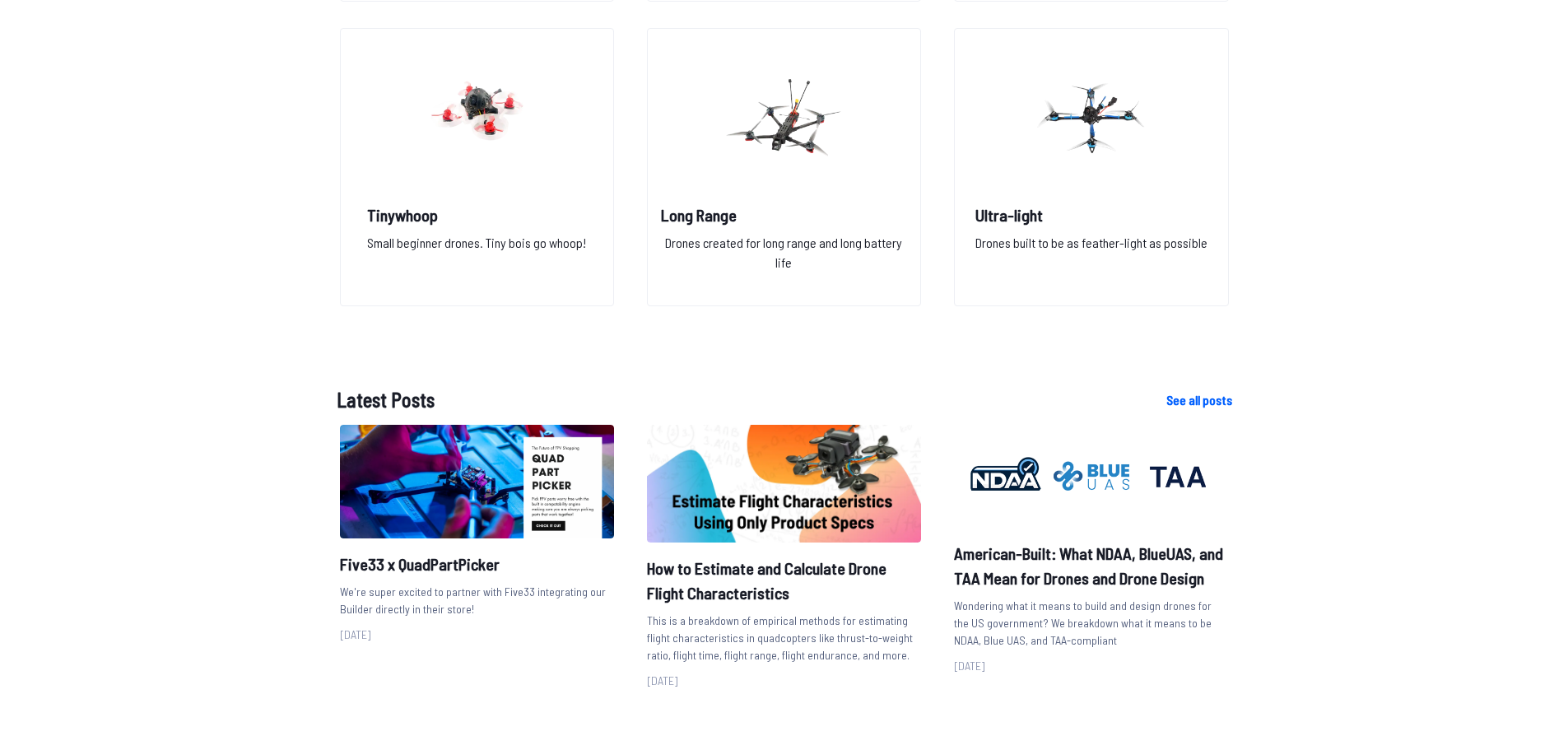
scroll to position [1554, 0]
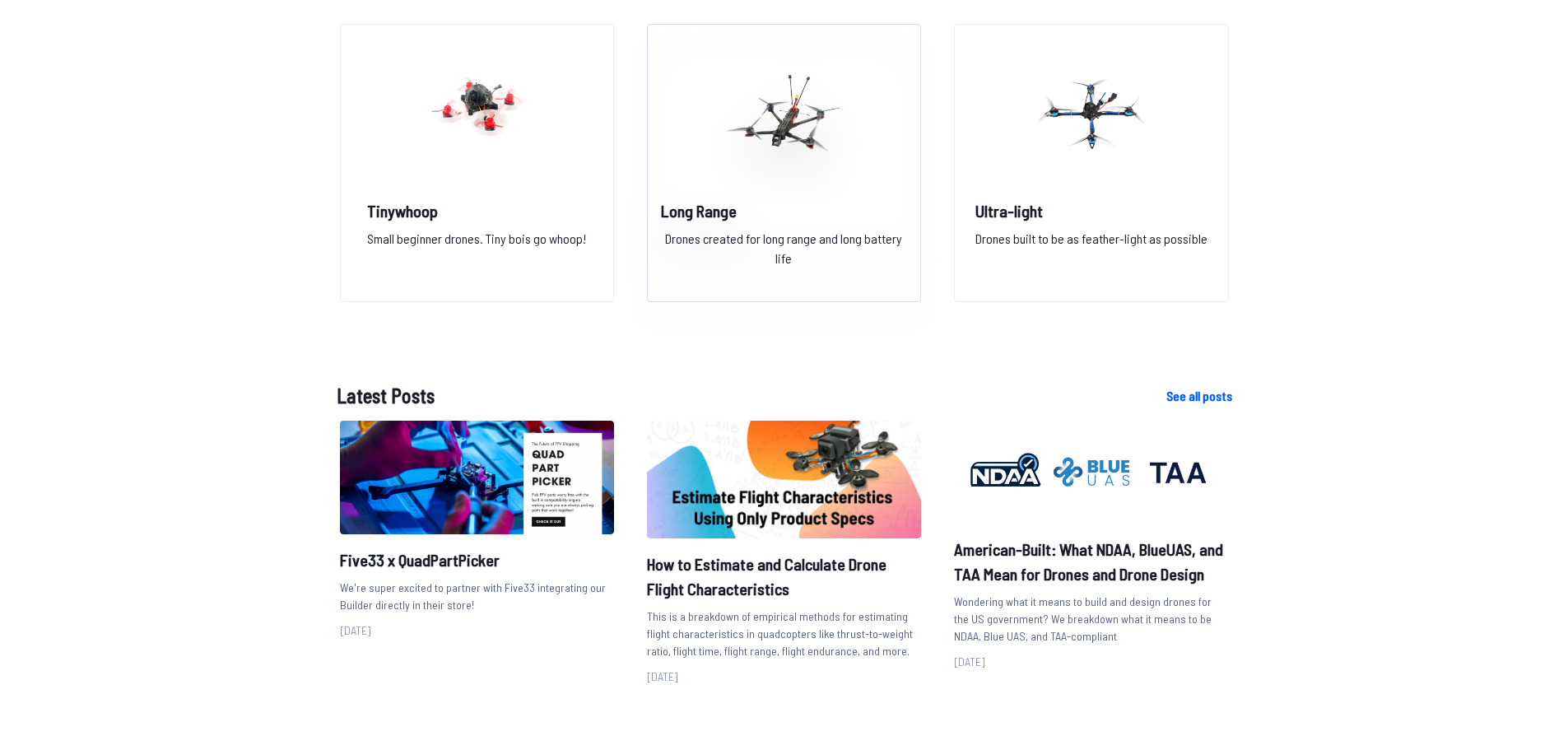
click at [719, 217] on h2 "Long Range" at bounding box center [784, 211] width 246 height 23
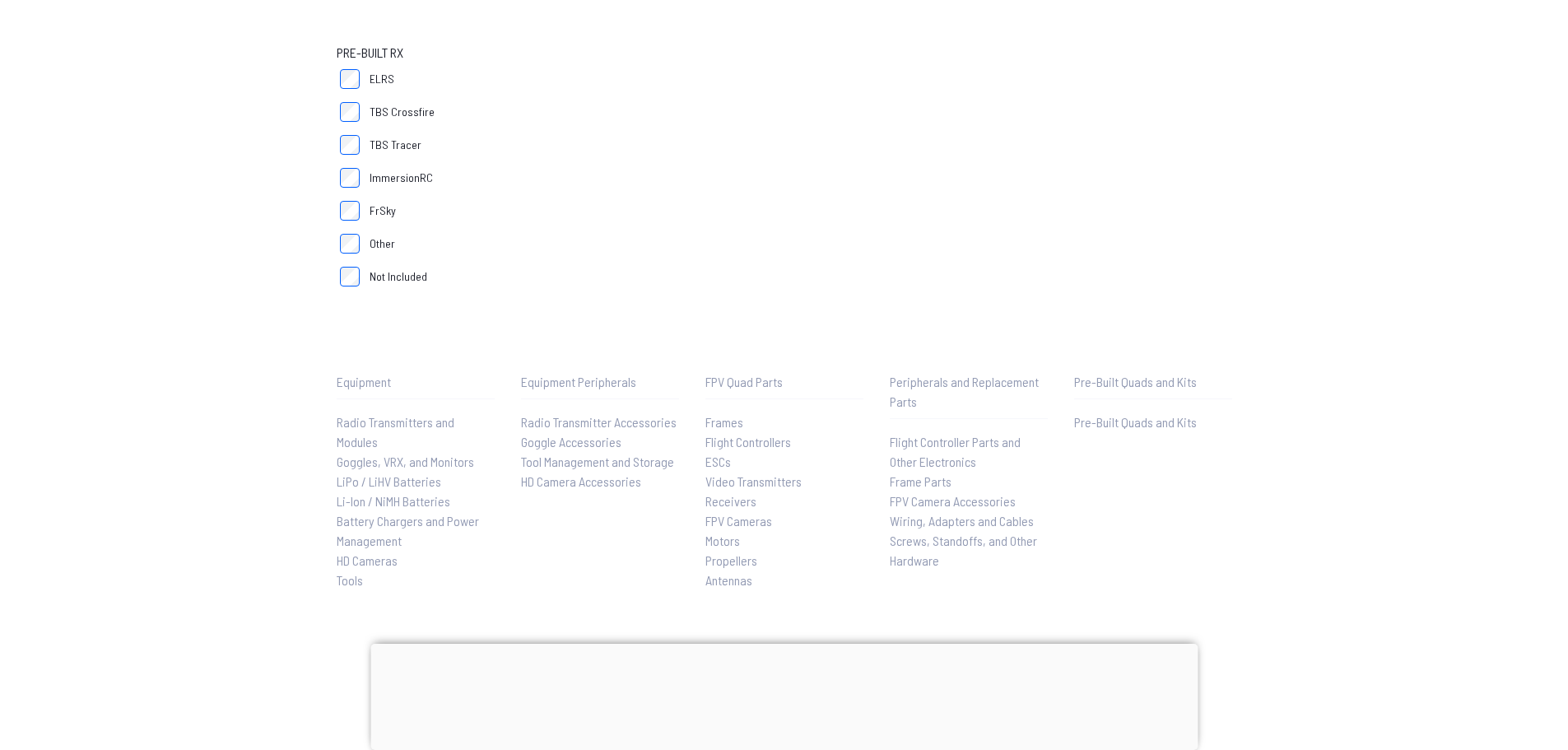
scroll to position [1232, 0]
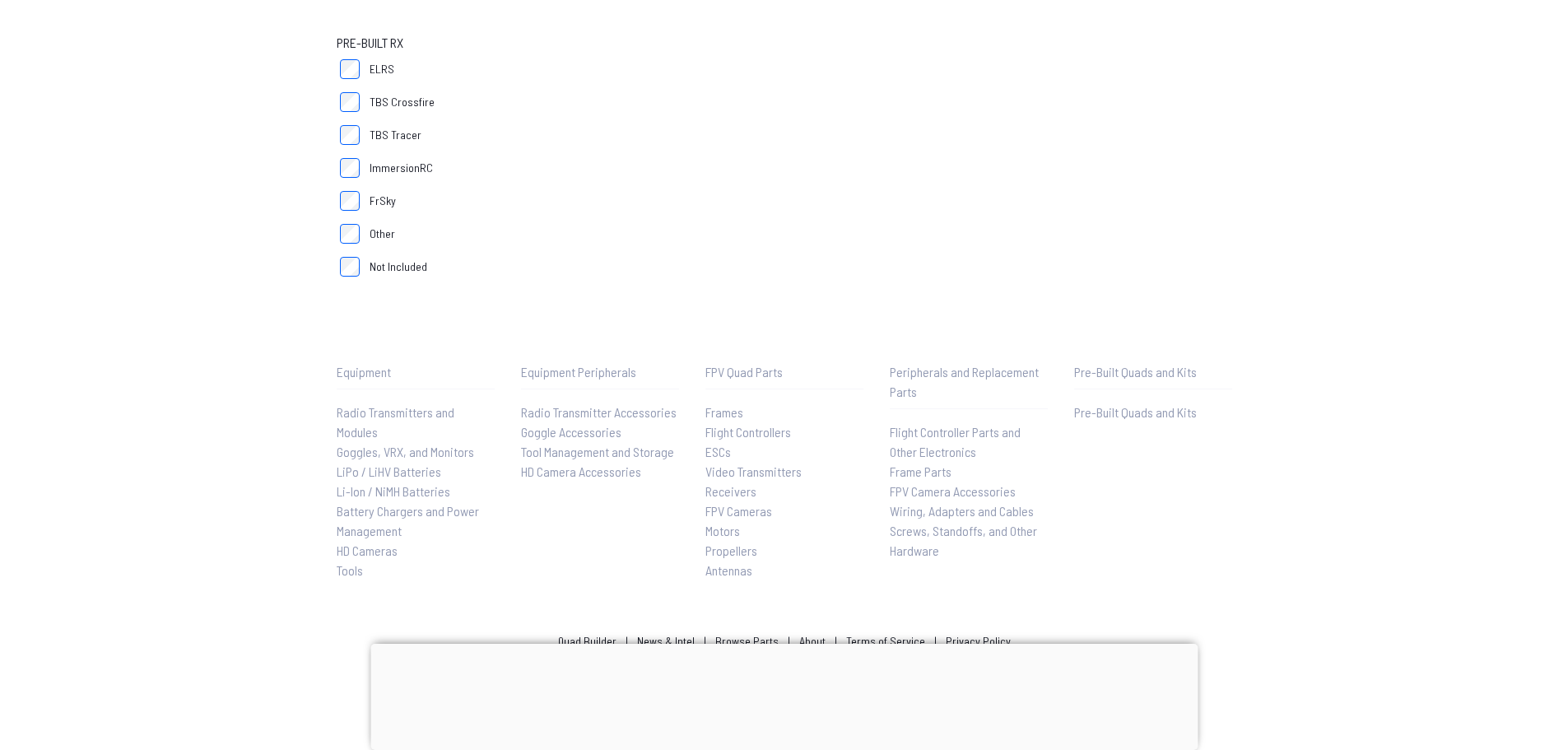
click at [1129, 414] on span "Pre-Built Quads and Kits" at bounding box center [1136, 412] width 122 height 15
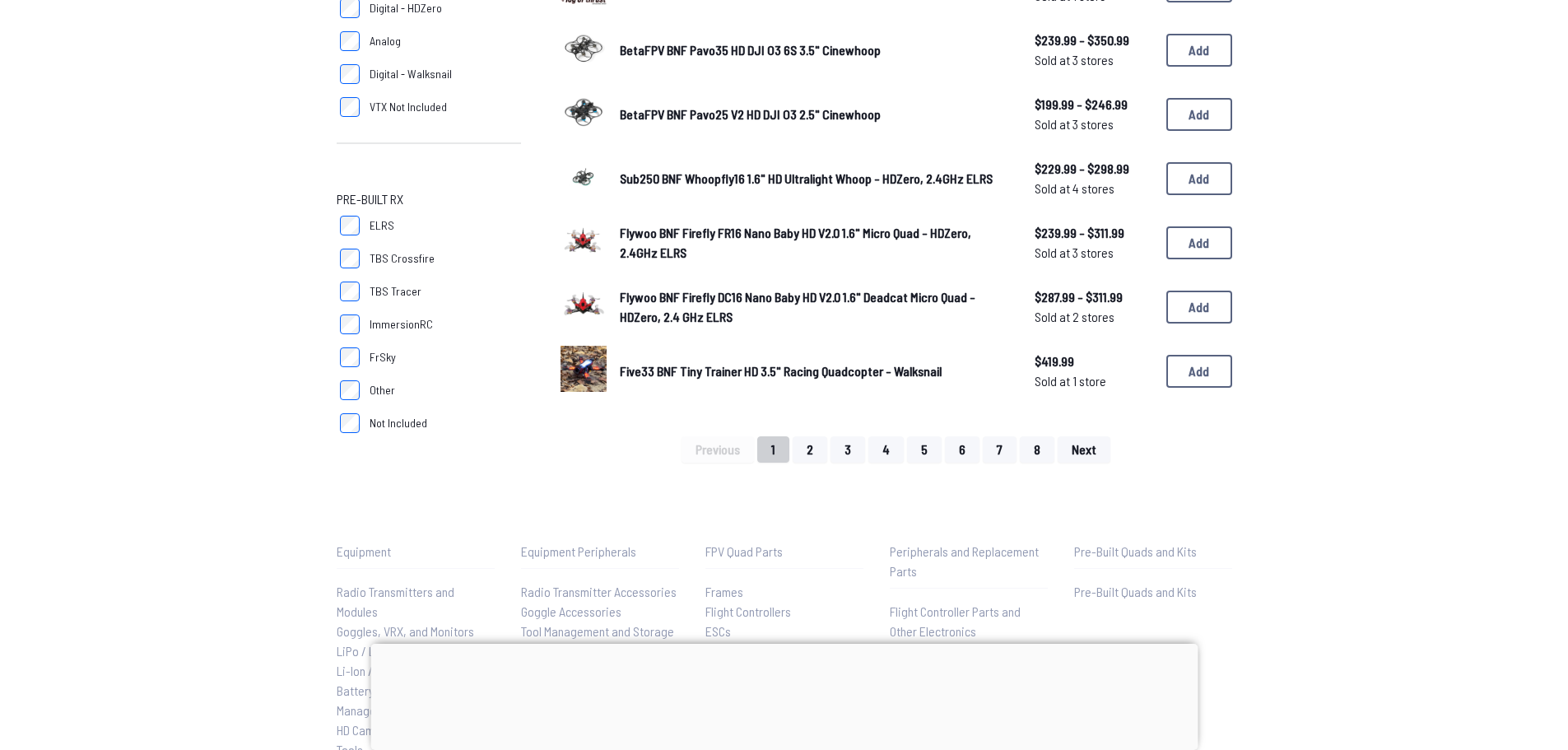
scroll to position [1076, 0]
click at [1094, 443] on span "Next" at bounding box center [1084, 448] width 25 height 14
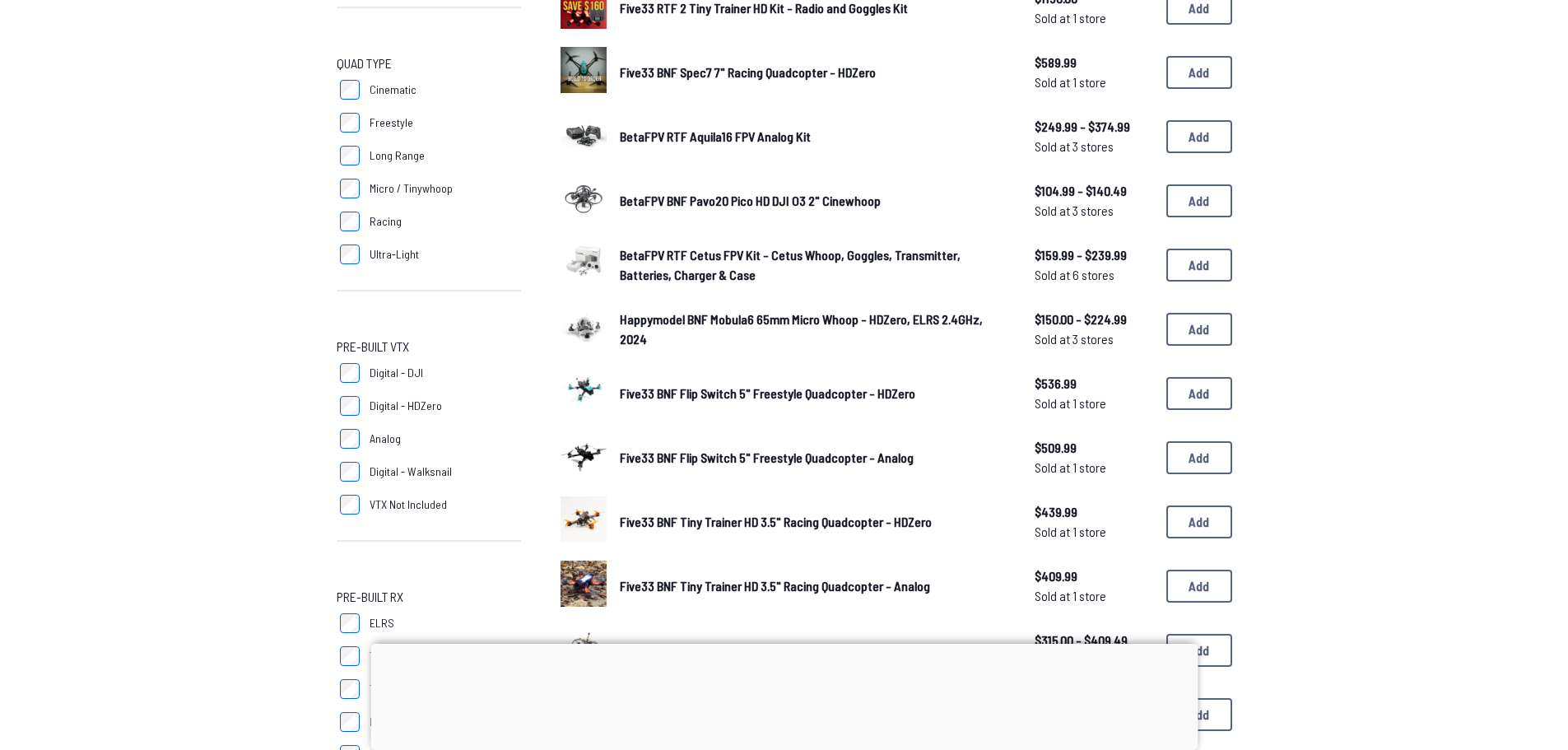
scroll to position [664, 0]
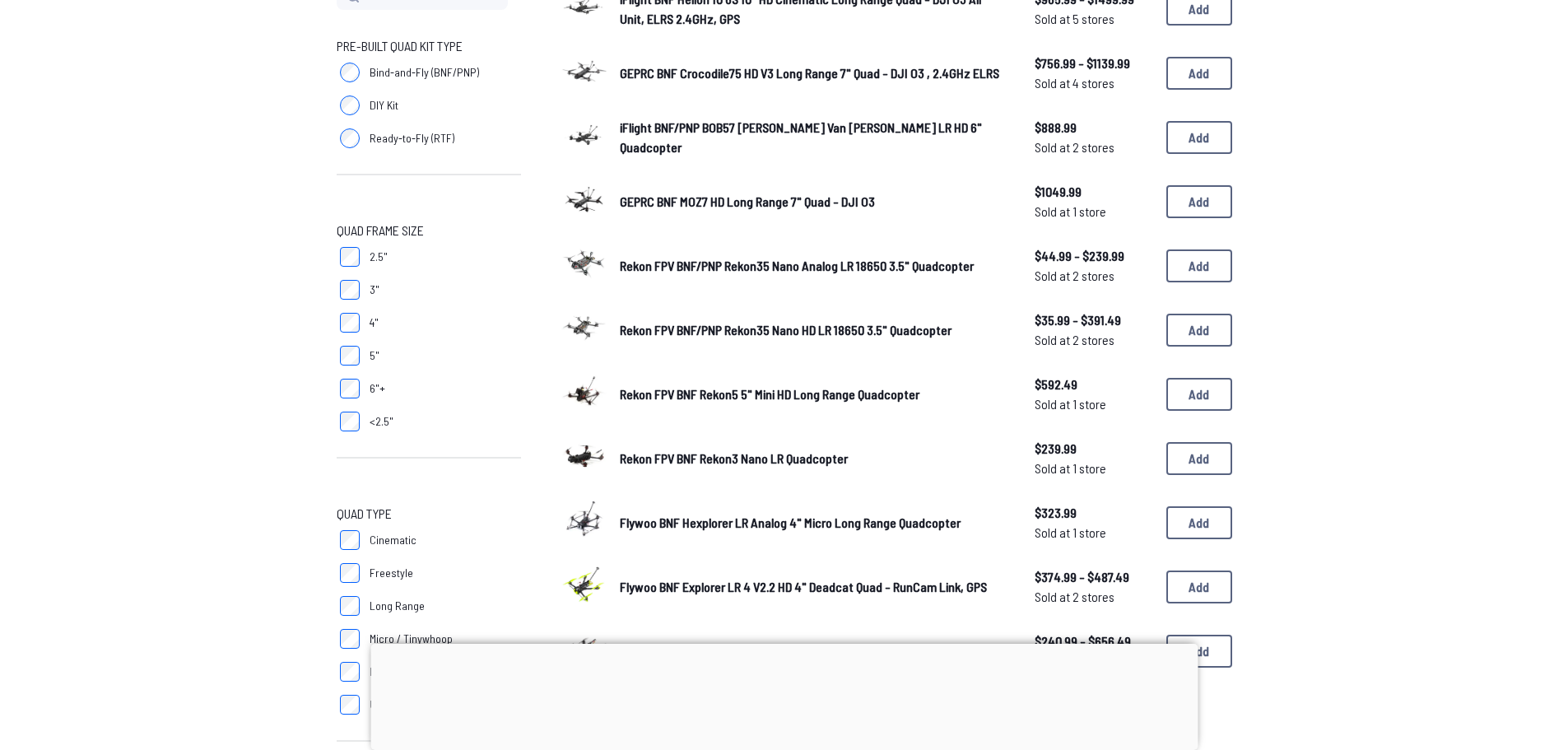
scroll to position [239, 0]
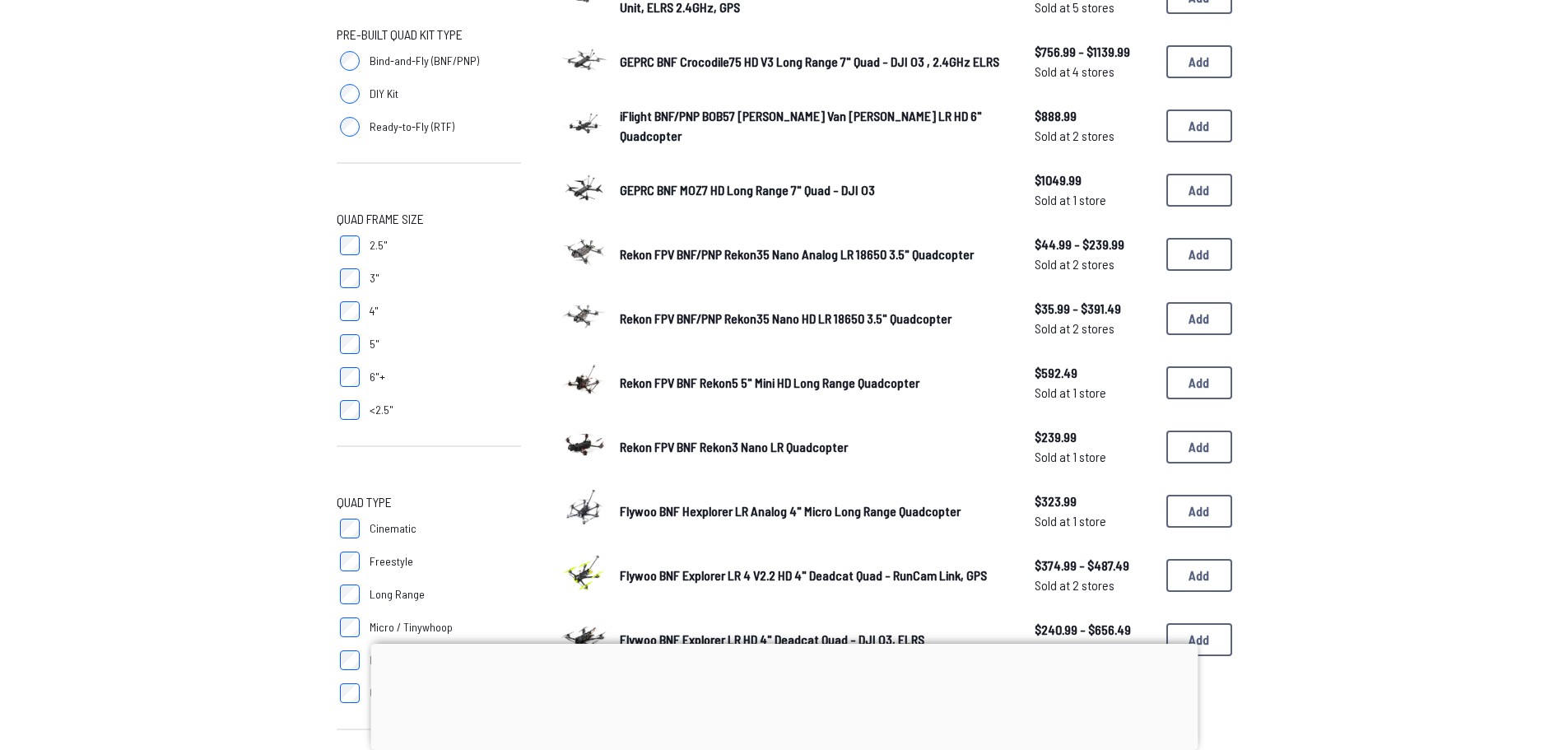
click at [928, 258] on span "Rekon FPV BNF/PNP Rekon35 Nano Analog LR 18650 3.5" Quadcopter" at bounding box center [797, 254] width 354 height 15
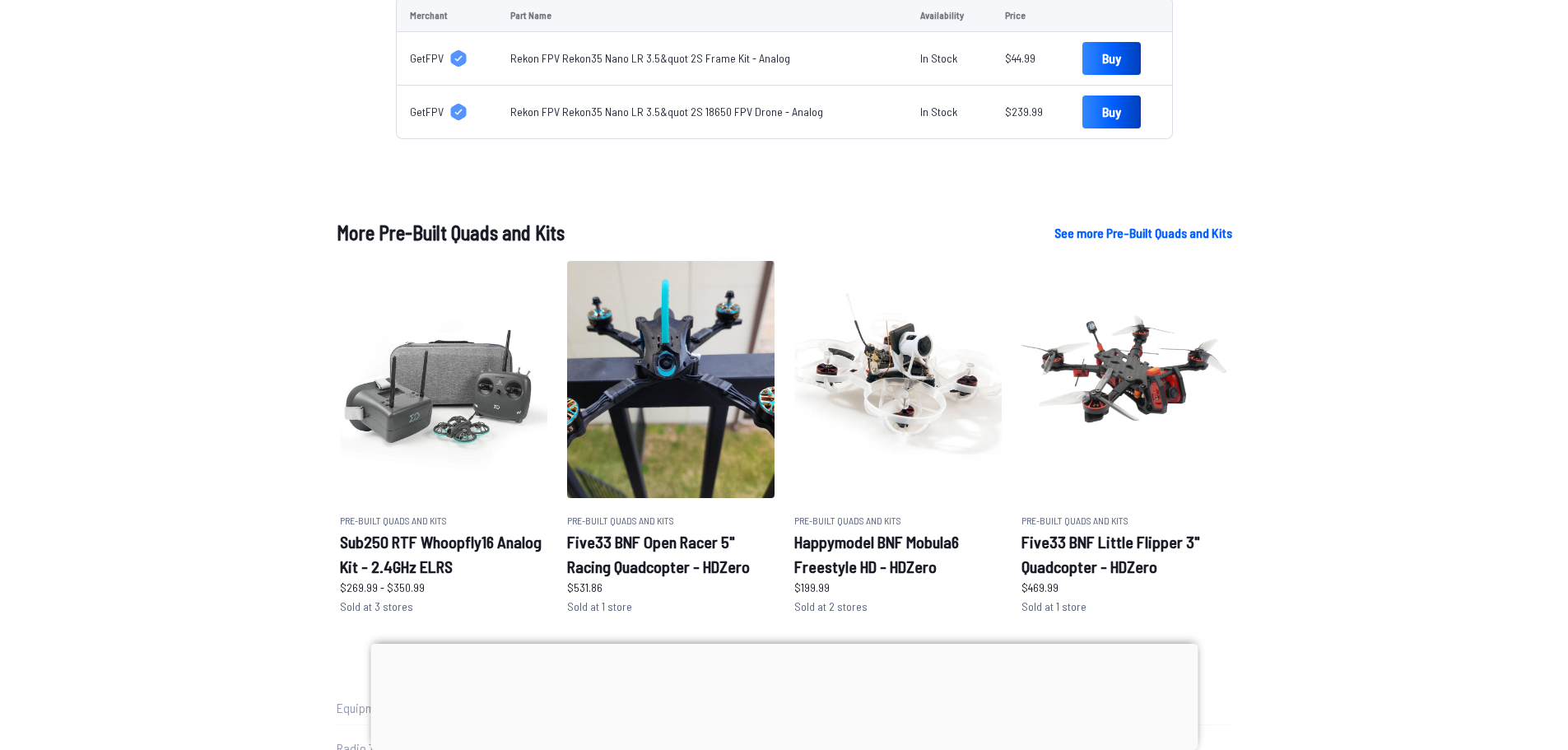
scroll to position [1, 0]
click at [751, 110] on link "Rekon FPV Rekon35 Nano LR 3.5&quot 2S 18650 FPV Drone - Analog" at bounding box center [667, 110] width 313 height 14
